Goal: Task Accomplishment & Management: Manage account settings

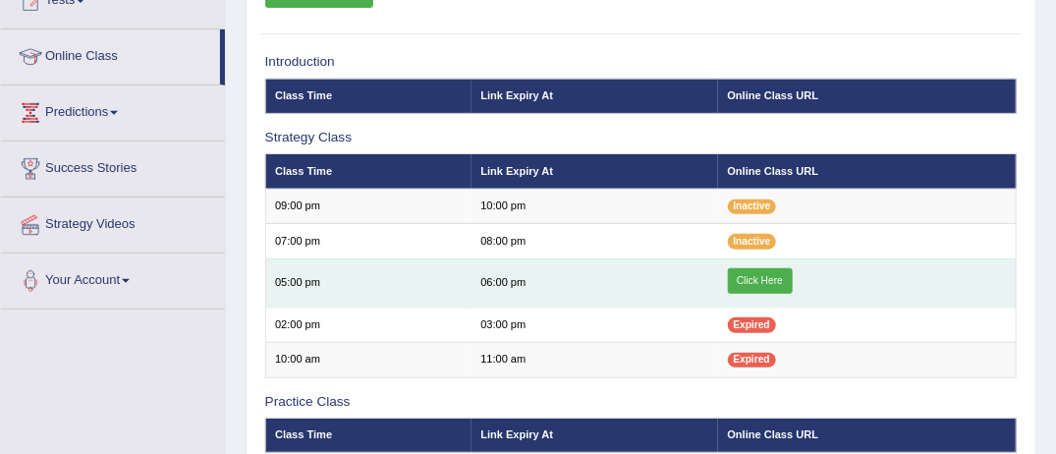
click at [757, 283] on link "Click Here" at bounding box center [760, 281] width 65 height 26
